Goal: Task Accomplishment & Management: Manage account settings

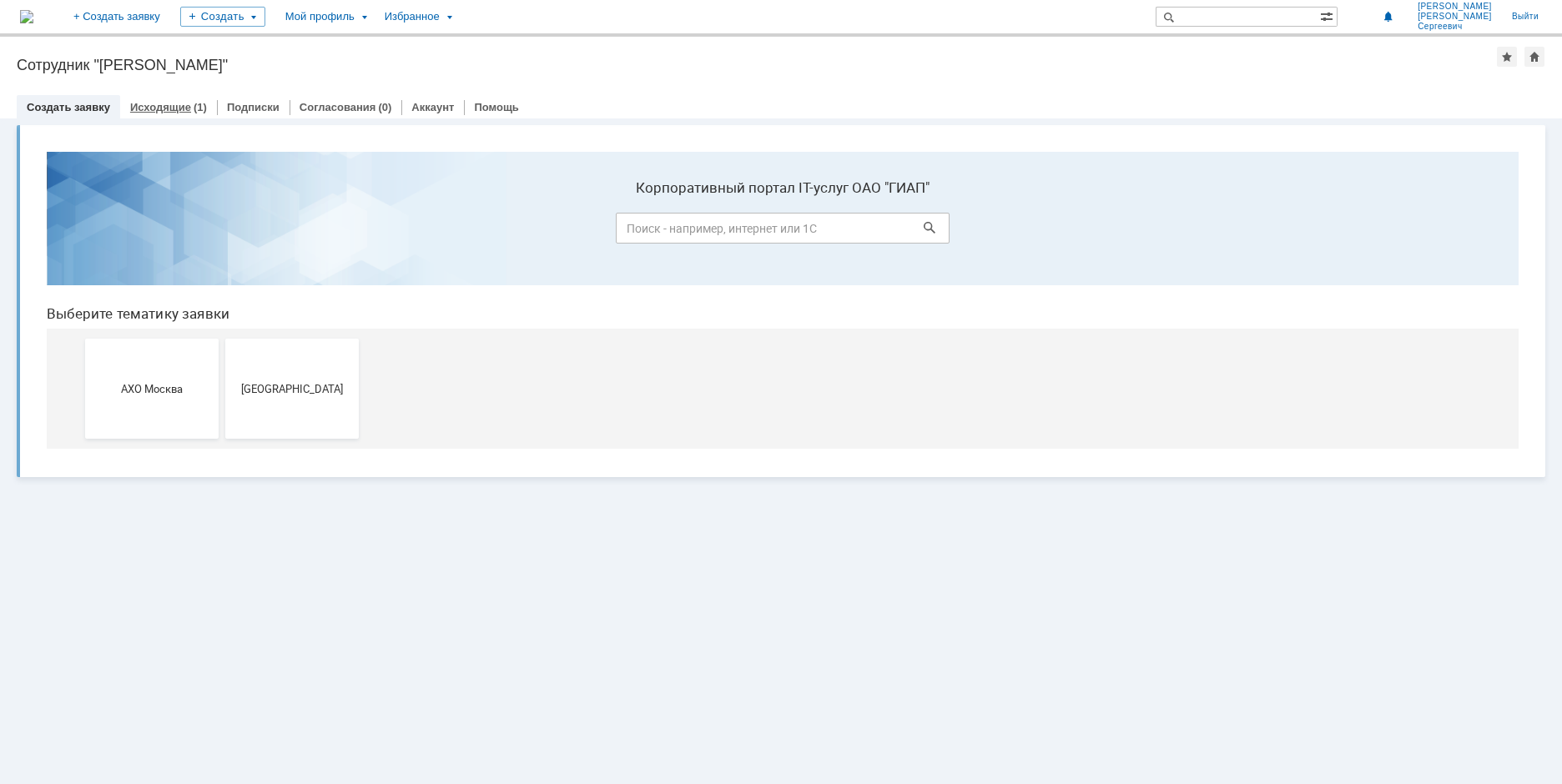
click at [178, 99] on div "Исходящие (1)" at bounding box center [169, 107] width 97 height 24
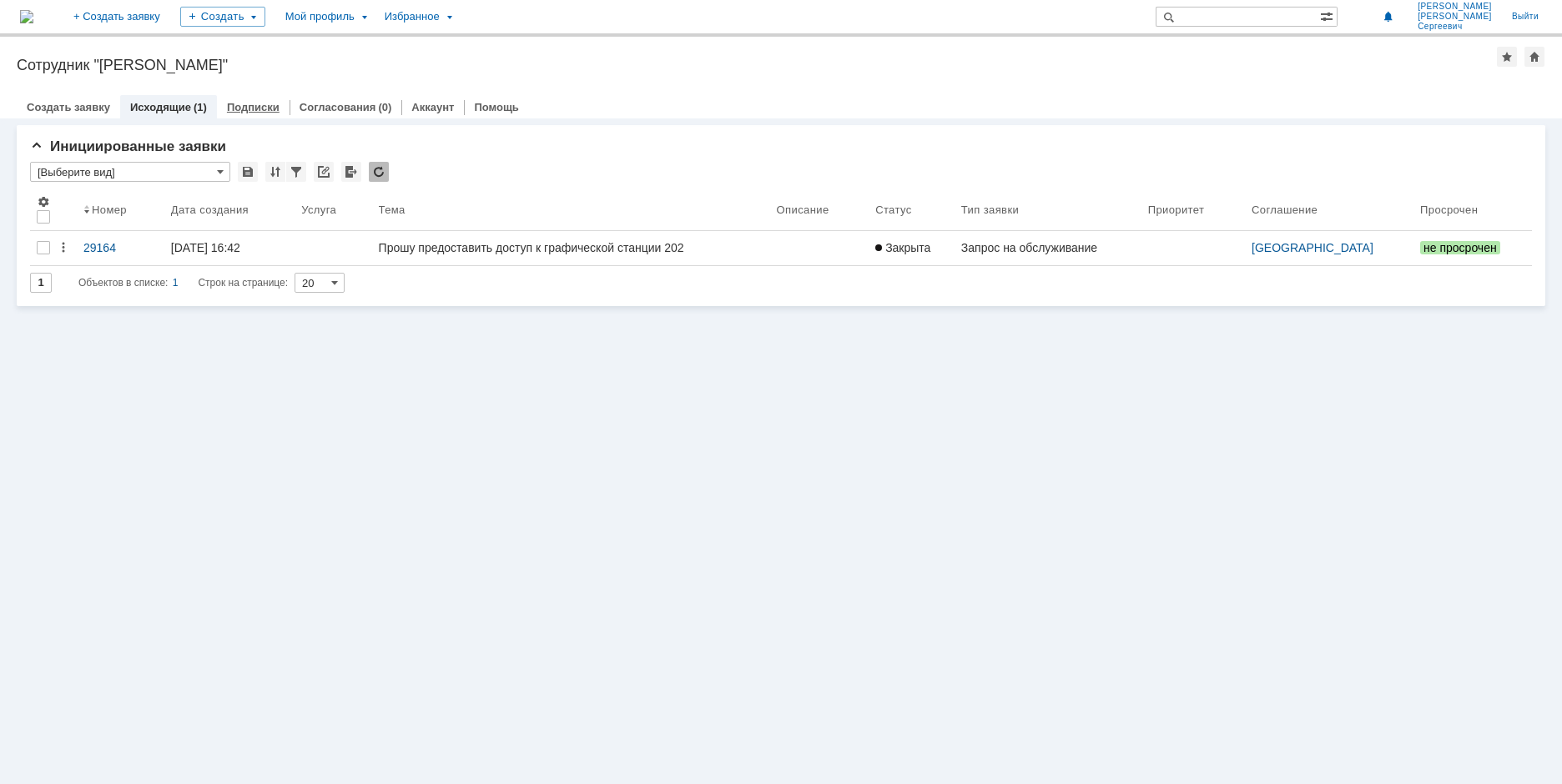
click at [250, 117] on div "Подписки" at bounding box center [254, 107] width 73 height 24
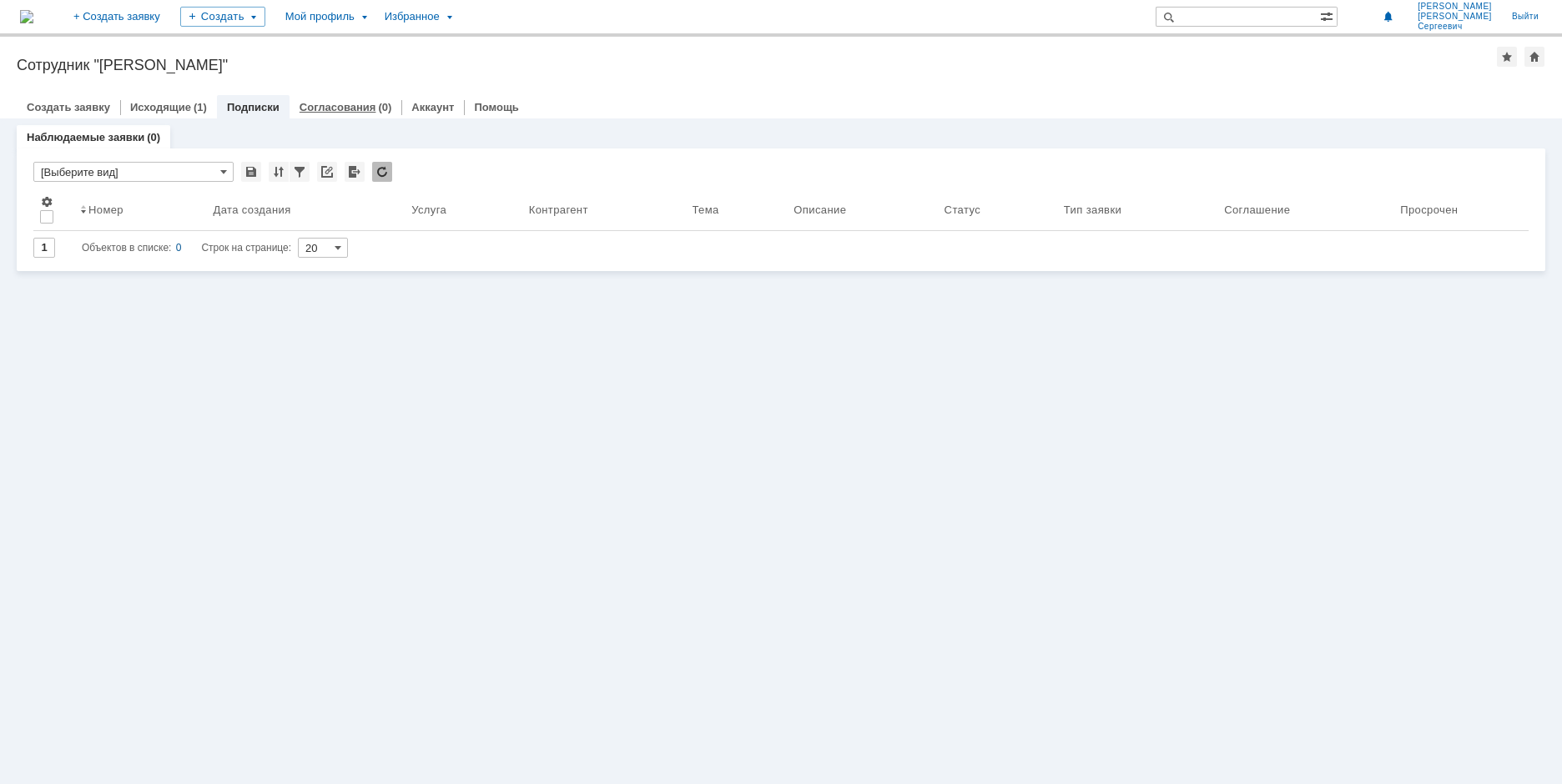
click at [325, 107] on link "Согласования" at bounding box center [338, 106] width 76 height 12
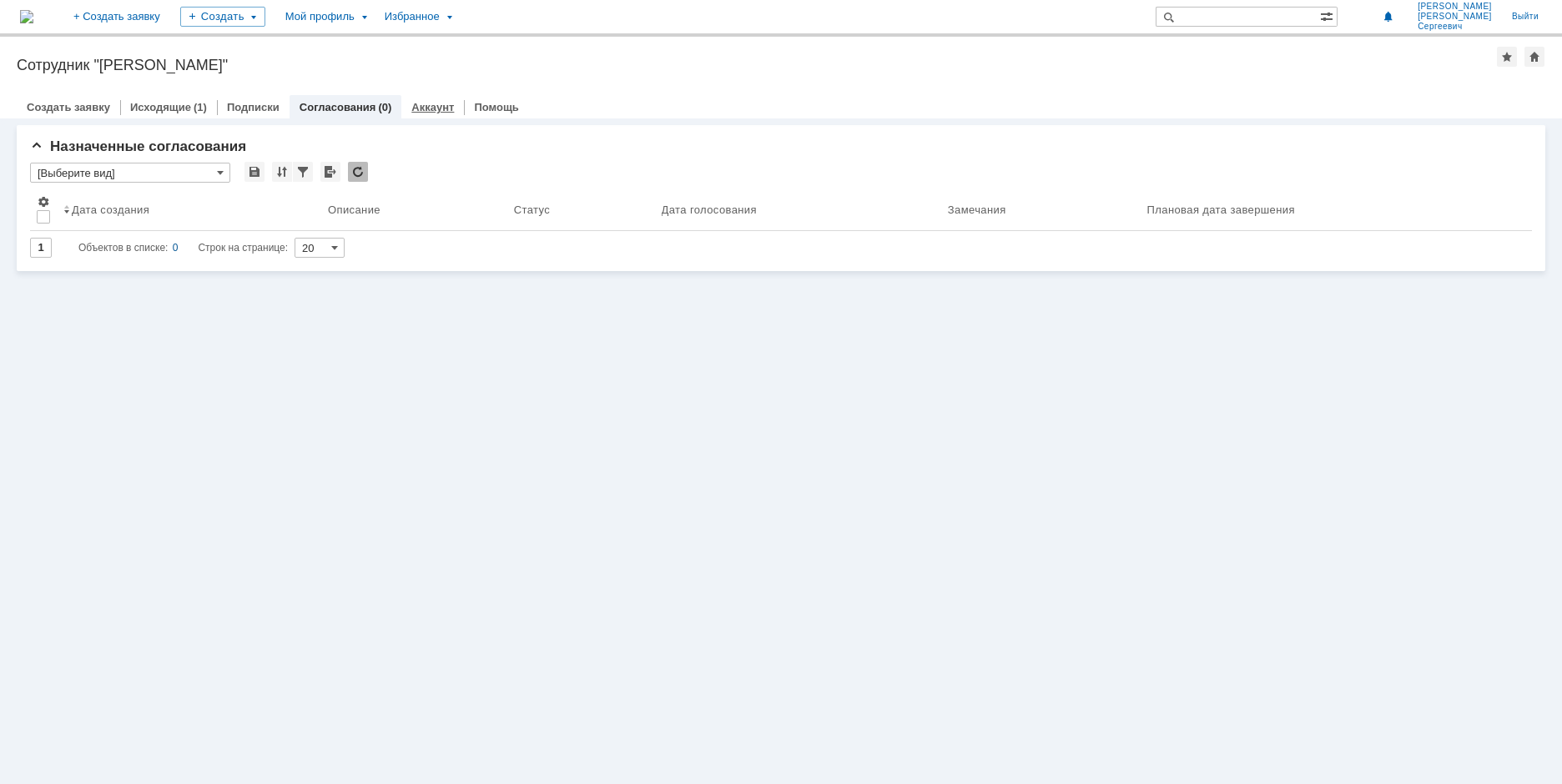
click at [424, 108] on link "Аккаунт" at bounding box center [433, 106] width 43 height 12
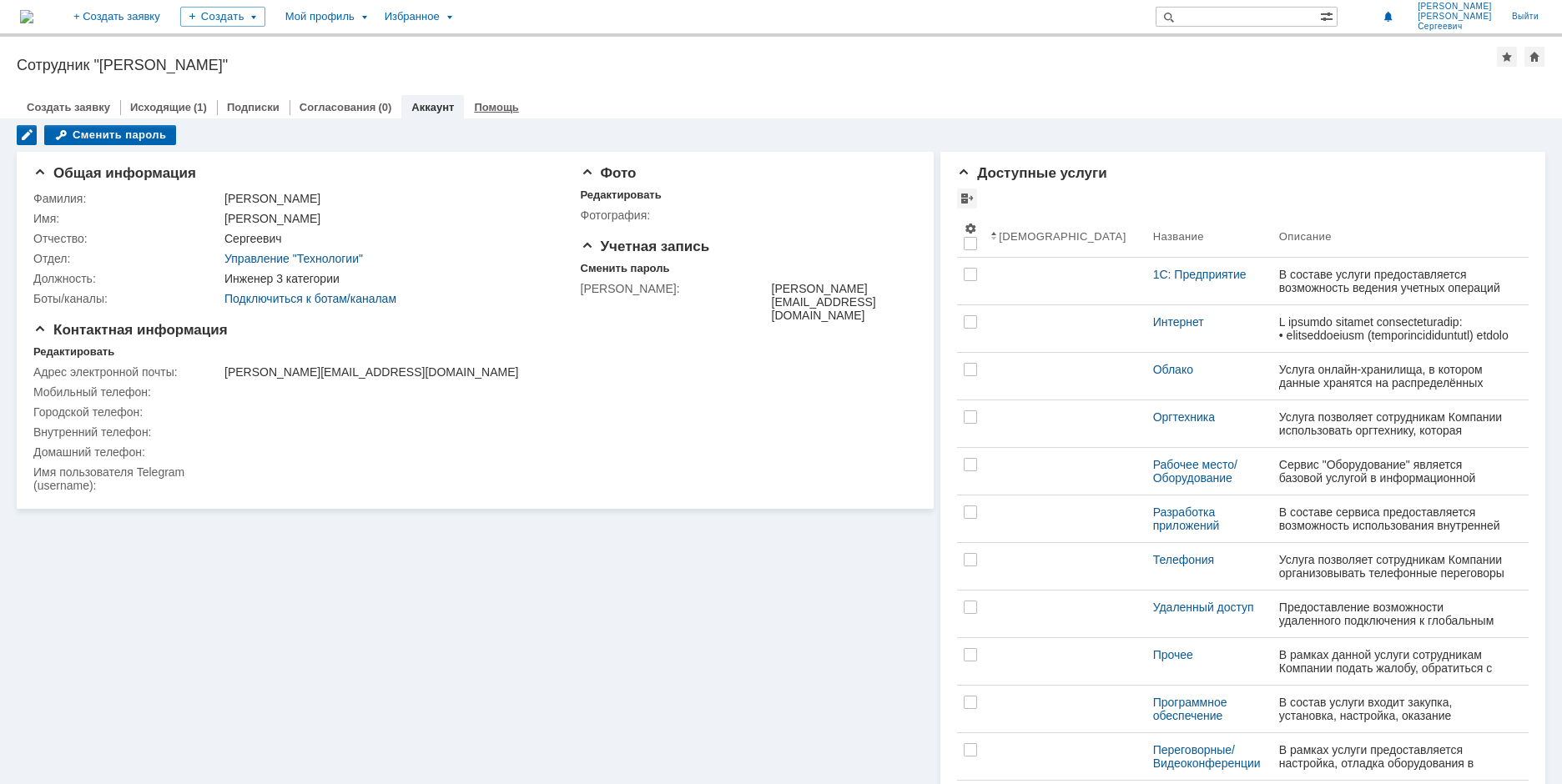
click at [479, 112] on link "Помощь" at bounding box center [495, 106] width 44 height 12
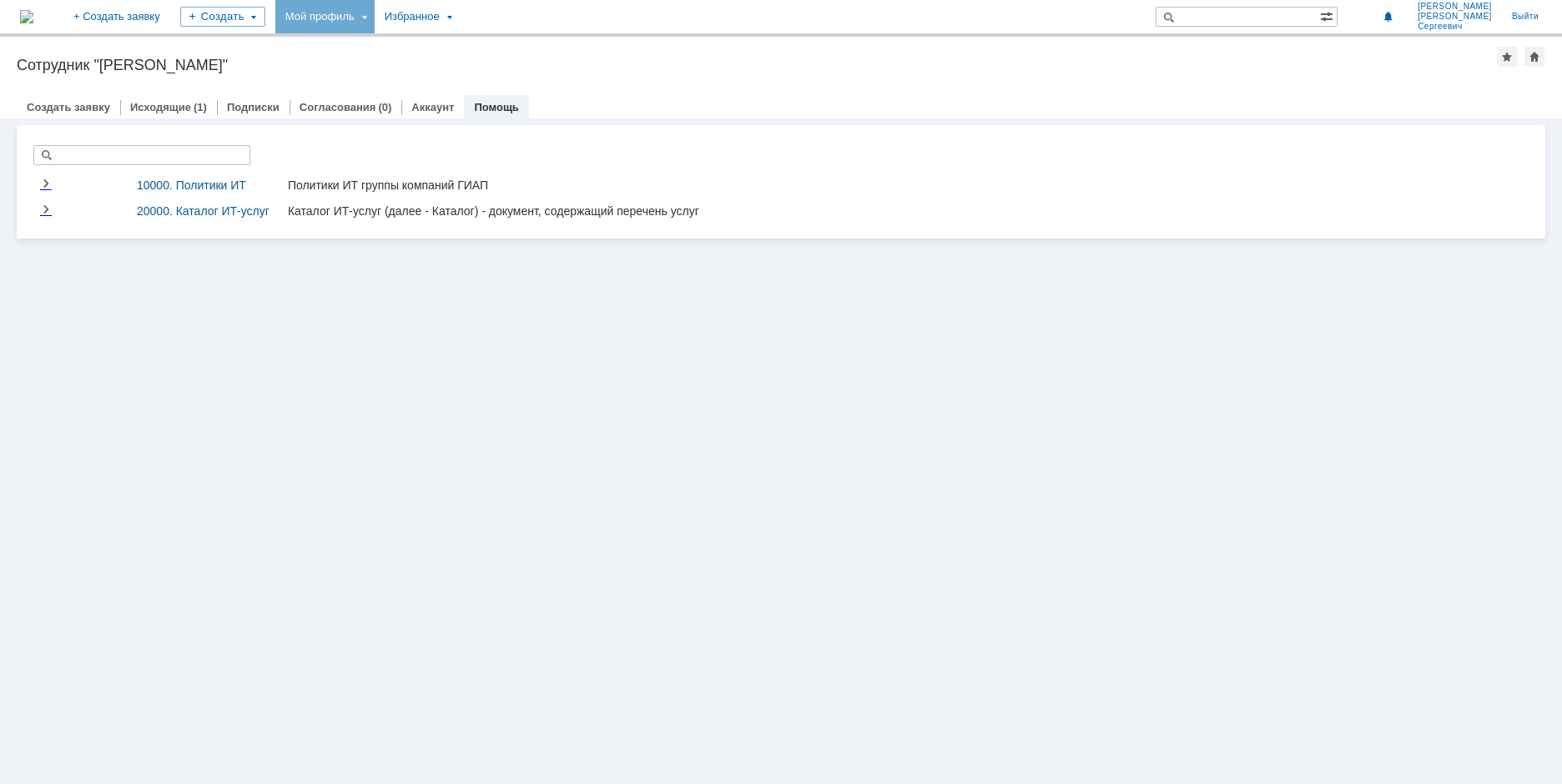
click at [375, 12] on div "Мой профиль" at bounding box center [325, 17] width 99 height 34
click at [395, 44] on link "Мой аккаунт" at bounding box center [342, 49] width 127 height 20
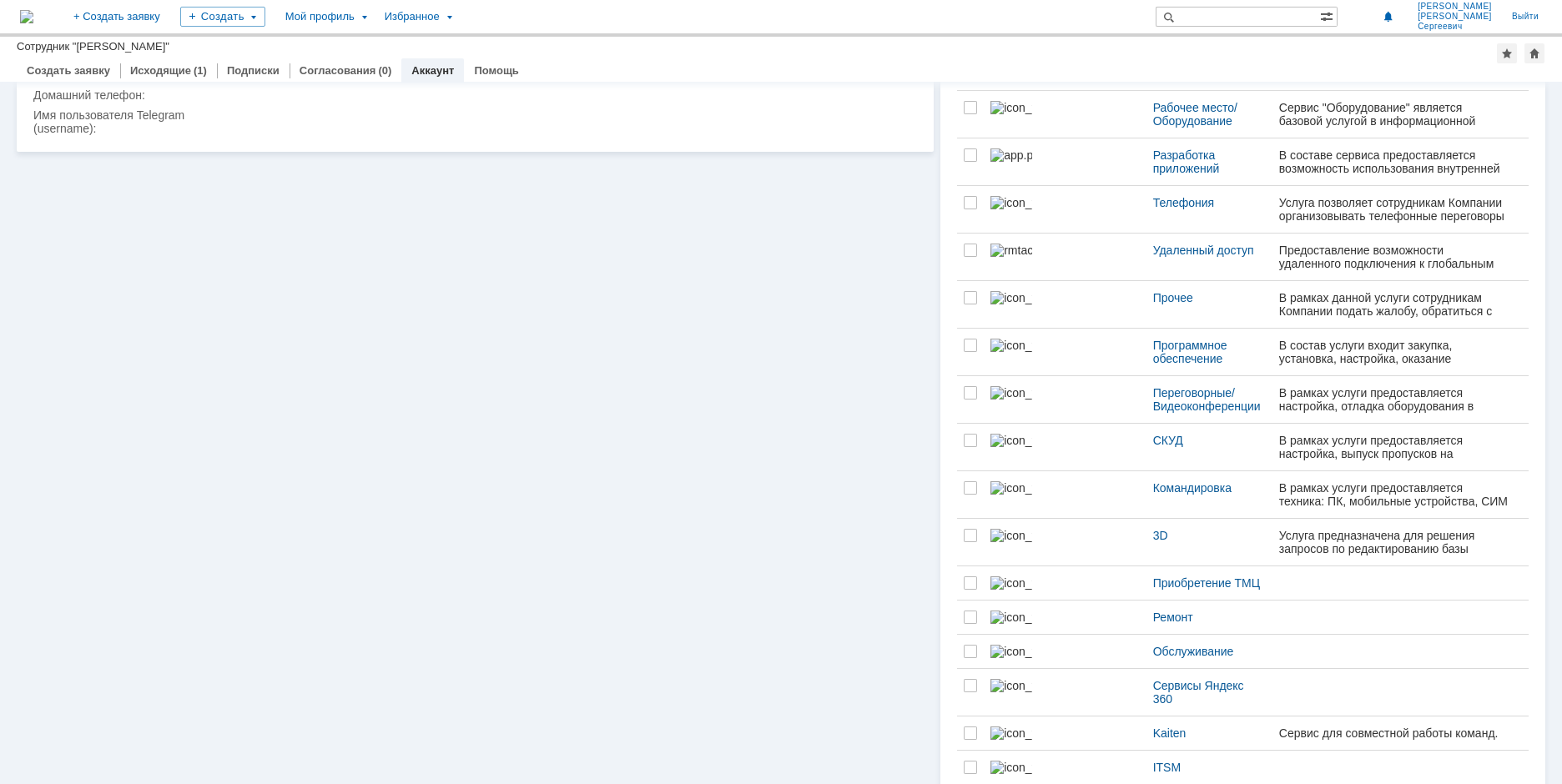
scroll to position [178, 0]
